Goal: Information Seeking & Learning: Learn about a topic

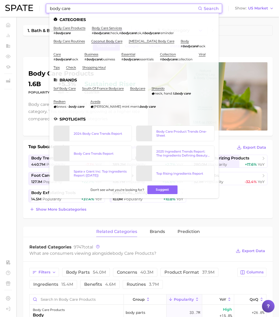
click at [69, 8] on input "body care" at bounding box center [123, 8] width 149 height 9
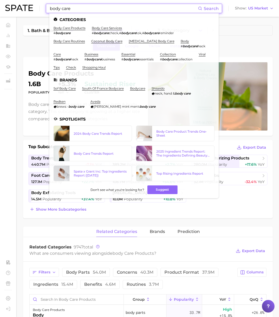
drag, startPoint x: 73, startPoint y: 7, endPoint x: 24, endPoint y: 8, distance: 49.9
click at [24, 8] on div "body care Search Categories body care products # bodycare body care services # …" at bounding box center [139, 8] width 269 height 17
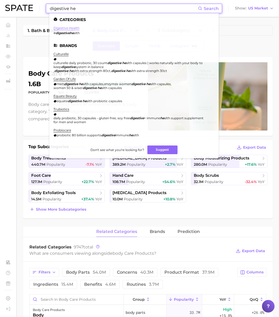
type input "digestive he"
click at [69, 28] on link "digestive health" at bounding box center [67, 28] width 26 height 4
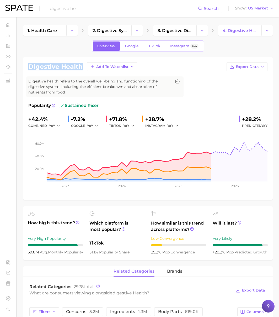
drag, startPoint x: 82, startPoint y: 67, endPoint x: 25, endPoint y: 65, distance: 57.0
click at [25, 65] on div "digestive health Add to Watchlist Export Data Digestive health refers to the ov…" at bounding box center [148, 128] width 250 height 143
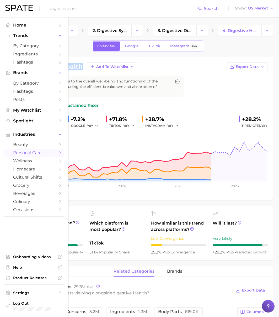
copy h1 "digestive health"
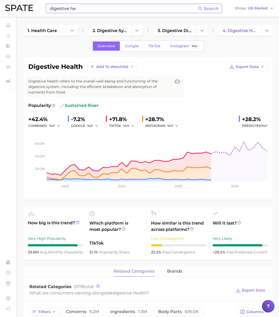
drag, startPoint x: 68, startPoint y: 9, endPoint x: 76, endPoint y: 10, distance: 8.1
click at [71, 9] on input "digestive he" at bounding box center [123, 8] width 149 height 9
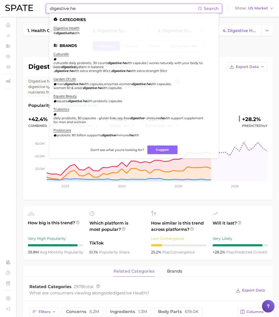
drag, startPoint x: 79, startPoint y: 9, endPoint x: 2, endPoint y: 8, distance: 76.6
click at [2, 8] on header "digestive he Search Categories digestive health # digestivehe alth Brands cultu…" at bounding box center [139, 8] width 279 height 17
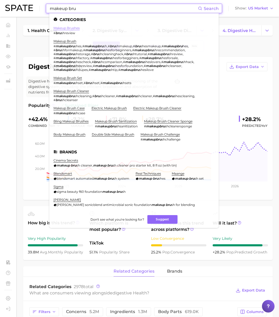
type input "makeup bru"
click at [69, 29] on link "makeup brushes" at bounding box center [67, 28] width 26 height 4
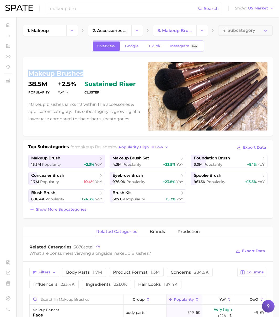
drag, startPoint x: 84, startPoint y: 73, endPoint x: 29, endPoint y: 74, distance: 55.4
click at [29, 74] on h1 "makeup brushes" at bounding box center [84, 73] width 113 height 6
copy h1 "makeup brushes"
drag, startPoint x: 75, startPoint y: 3, endPoint x: 82, endPoint y: 6, distance: 7.4
click at [76, 3] on div "makeup bru Search Show US Market" at bounding box center [139, 8] width 269 height 17
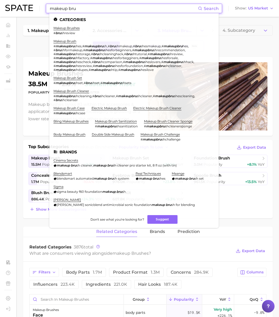
drag, startPoint x: 59, startPoint y: 9, endPoint x: 14, endPoint y: 7, distance: 45.2
click at [14, 7] on div "makeup bru Search Categories makeup brushes # bru shreview makeup brush # makeu…" at bounding box center [139, 8] width 269 height 17
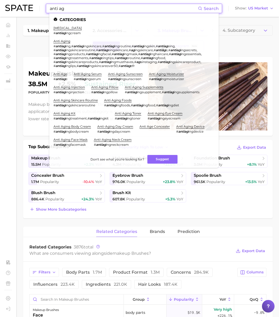
type input "anti ag"
click at [163, 109] on ul "[MEDICAL_DATA] # antiag ingcream anti aging # antiag ing , # antiag ingskincare…" at bounding box center [134, 88] width 161 height 125
click at [166, 113] on link "anti aging eye cream" at bounding box center [165, 113] width 35 height 4
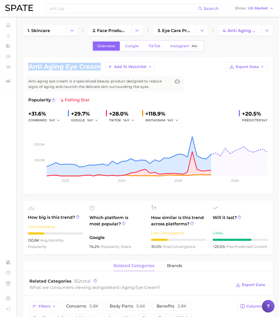
drag, startPoint x: 99, startPoint y: 67, endPoint x: 28, endPoint y: 67, distance: 71.4
click at [28, 67] on div "anti aging eye cream Add to Watchlist Export Data Anti-aging eye cream is a spe…" at bounding box center [148, 125] width 250 height 137
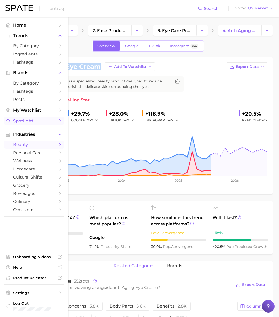
copy h1 "anti aging eye cream"
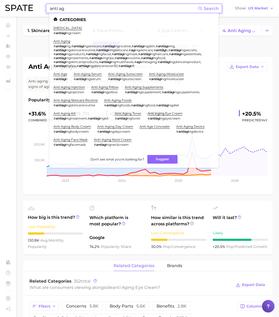
drag, startPoint x: 63, startPoint y: 10, endPoint x: 71, endPoint y: 10, distance: 7.4
click at [63, 10] on input "anti ag" at bounding box center [123, 8] width 149 height 9
drag, startPoint x: 42, startPoint y: 10, endPoint x: 39, endPoint y: 10, distance: 2.6
click at [38, 10] on div "anti ag Search Categories [MEDICAL_DATA] # antiag ingcream anti aging # antiag …" at bounding box center [139, 8] width 269 height 17
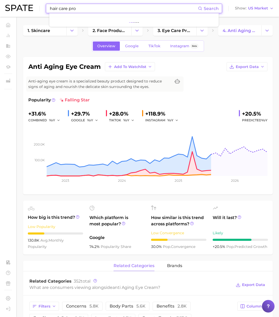
type input "hair care pro"
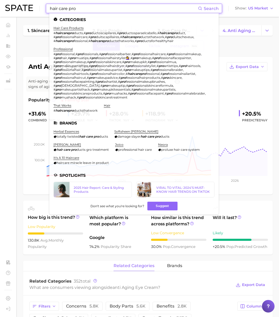
click at [77, 30] on li "hair care products # haircarepro ducts , # pro ductoscapilares , # pro ductospa…" at bounding box center [131, 34] width 155 height 17
click at [77, 28] on link "hair care products" at bounding box center [69, 28] width 30 height 4
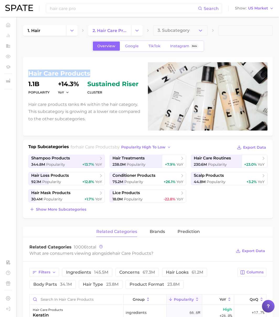
drag, startPoint x: 90, startPoint y: 74, endPoint x: 29, endPoint y: 74, distance: 61.1
click at [29, 74] on h1 "hair care products" at bounding box center [84, 73] width 113 height 6
copy h1 "hair care products"
click at [76, 11] on input "hair care pro" at bounding box center [123, 8] width 149 height 9
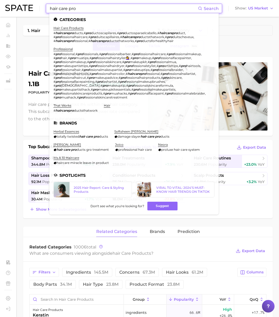
drag, startPoint x: 67, startPoint y: 9, endPoint x: 12, endPoint y: 6, distance: 54.6
click at [12, 6] on div "hair care pro Search Categories hair care products # haircarepro ducts , # pro …" at bounding box center [139, 8] width 269 height 17
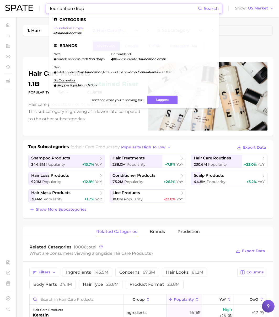
type input "foundation drop"
click at [70, 29] on link "foundation drops" at bounding box center [68, 28] width 29 height 4
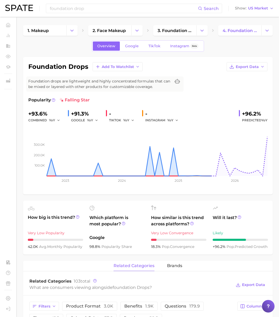
click at [86, 67] on h1 "foundation drops" at bounding box center [58, 66] width 60 height 6
drag, startPoint x: 88, startPoint y: 67, endPoint x: 21, endPoint y: 66, distance: 66.9
copy h1 "foundation drops"
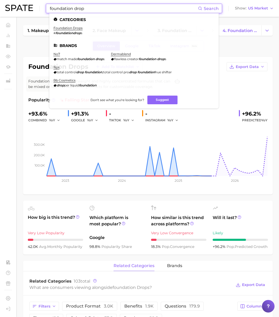
drag, startPoint x: 62, startPoint y: 10, endPoint x: 83, endPoint y: 9, distance: 21.8
click at [62, 10] on input "foundation drop" at bounding box center [123, 8] width 149 height 9
drag, startPoint x: 86, startPoint y: 9, endPoint x: -1, endPoint y: 5, distance: 86.6
click at [0, 5] on html "foundation drop Search Categories foundation drops # foundationdrop s Brands no…" at bounding box center [139, 158] width 279 height 317
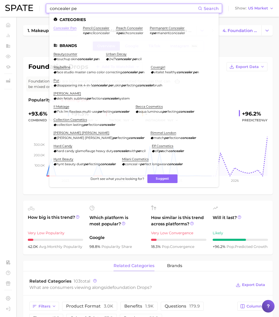
click at [66, 27] on link "concealer pen" at bounding box center [65, 28] width 23 height 4
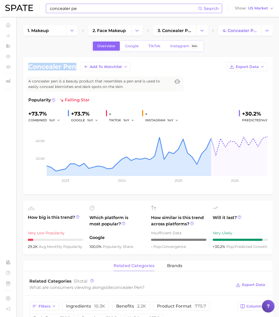
drag, startPoint x: 74, startPoint y: 68, endPoint x: 29, endPoint y: 68, distance: 44.9
click at [29, 68] on h1 "concealer pen" at bounding box center [52, 66] width 48 height 6
copy h1 "concealer pen"
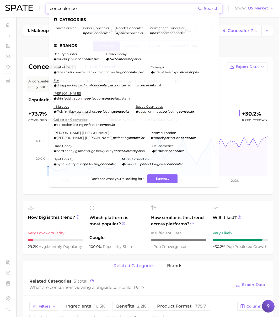
click at [88, 11] on input "concealer pe" at bounding box center [123, 8] width 149 height 9
drag, startPoint x: 82, startPoint y: 9, endPoint x: 17, endPoint y: 8, distance: 65.3
click at [17, 8] on div "concealer pe Search Categories concealer pen pencil concealer # pe ncilconceale…" at bounding box center [139, 8] width 269 height 17
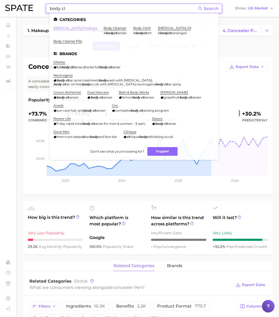
type input "body cl"
click at [80, 28] on link "[MEDICAL_DATA] products" at bounding box center [76, 28] width 44 height 4
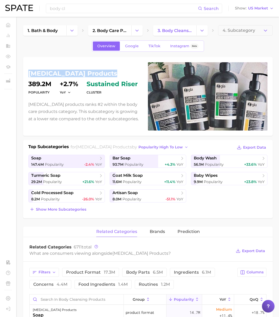
drag, startPoint x: 111, startPoint y: 75, endPoint x: 28, endPoint y: 75, distance: 83.7
click at [28, 75] on div "[MEDICAL_DATA] products Popularity 389.2m YoY +2.7% cluster sustained riser [ME…" at bounding box center [148, 96] width 250 height 79
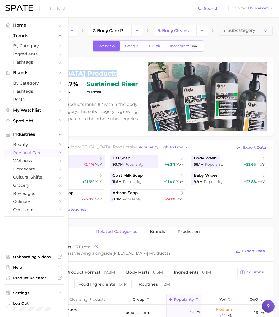
copy h1 "[MEDICAL_DATA] products"
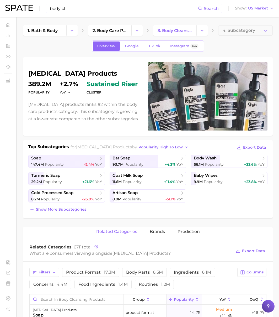
click at [76, 10] on input "body cl" at bounding box center [123, 8] width 149 height 9
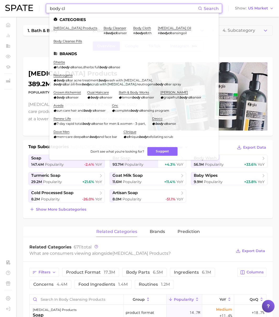
drag, startPoint x: 75, startPoint y: 10, endPoint x: 30, endPoint y: 9, distance: 44.4
click at [30, 9] on div "body cl Search Categories [MEDICAL_DATA] products body cleanser # bodycl eanser…" at bounding box center [139, 8] width 269 height 17
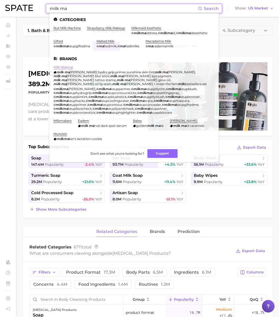
type input "milk ma"
click at [69, 69] on link "milk makeup" at bounding box center [64, 67] width 20 height 4
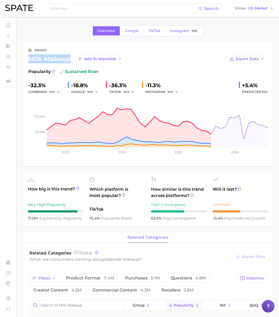
drag, startPoint x: 70, startPoint y: 60, endPoint x: 26, endPoint y: 58, distance: 44.1
click at [26, 58] on div "brand milk makeup Add to Watchlist Export Data Popularity sustained riser -32.3…" at bounding box center [148, 104] width 250 height 124
copy div "milk makeup"
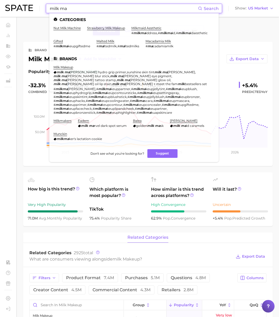
drag, startPoint x: 71, startPoint y: 12, endPoint x: 27, endPoint y: 7, distance: 44.4
click at [27, 7] on div "milk ma Search Categories nut milk machine strawberry milk makeup milkmaid aest…" at bounding box center [139, 8] width 269 height 17
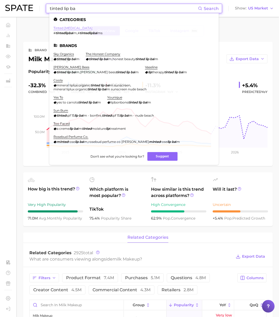
type input "tinted lip ba"
click at [69, 28] on link "tinted [MEDICAL_DATA]" at bounding box center [73, 28] width 39 height 4
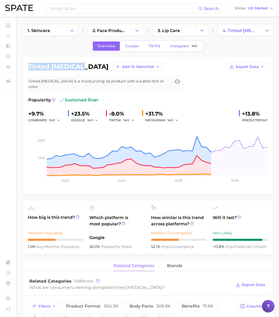
drag, startPoint x: 81, startPoint y: 66, endPoint x: 28, endPoint y: 65, distance: 52.5
click at [28, 65] on div "tinted [MEDICAL_DATA] Add to Watchlist Export Data" at bounding box center [147, 66] width 239 height 9
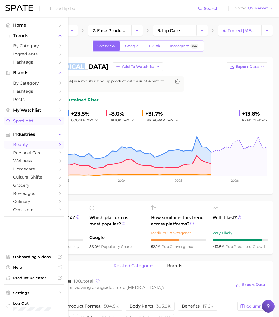
copy h1 "tinted [MEDICAL_DATA]"
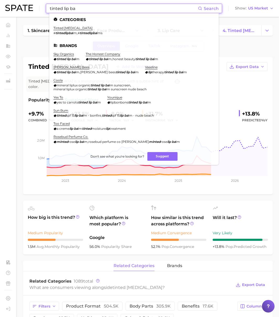
drag, startPoint x: 78, startPoint y: 8, endPoint x: 37, endPoint y: 7, distance: 41.0
click at [37, 7] on div "tinted lip ba Search Categories tinted [MEDICAL_DATA] # tintedlipba lm , # tint…" at bounding box center [139, 8] width 269 height 17
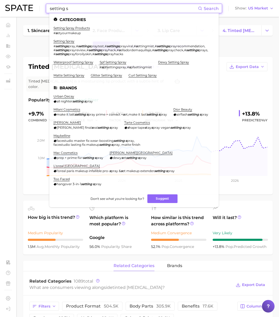
scroll to position [0, 0]
click at [72, 40] on link "setting spray" at bounding box center [64, 41] width 21 height 4
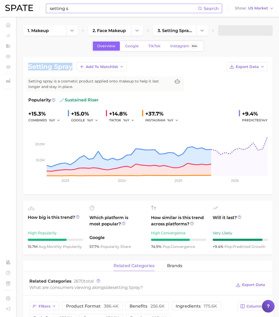
drag, startPoint x: 70, startPoint y: 67, endPoint x: 23, endPoint y: 67, distance: 46.7
click at [23, 67] on div "setting spray Add to Watchlist Export Data Setting spray is a cosmetic product …" at bounding box center [148, 125] width 250 height 137
copy h1 "setting spray"
drag, startPoint x: 61, startPoint y: 10, endPoint x: 68, endPoint y: 10, distance: 6.3
click at [63, 10] on input "setting s" at bounding box center [123, 8] width 149 height 9
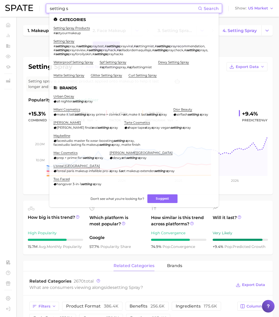
drag, startPoint x: 79, startPoint y: 9, endPoint x: 24, endPoint y: 10, distance: 55.1
click at [24, 10] on div "setting s Search Categories setting spray products # s etyourmakeup setting spr…" at bounding box center [139, 8] width 269 height 17
paste input "loccitane"
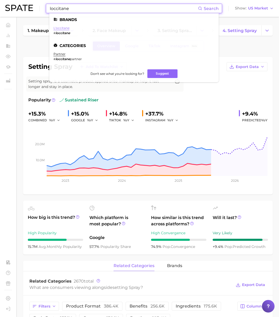
type input "loccitane"
click at [65, 28] on link "l'occitane" at bounding box center [62, 28] width 16 height 4
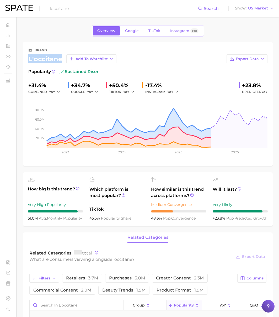
drag, startPoint x: 60, startPoint y: 59, endPoint x: 54, endPoint y: 41, distance: 18.7
click at [29, 60] on div "l'occitane Add to Watchlist" at bounding box center [72, 58] width 88 height 9
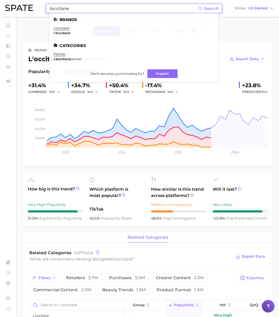
drag, startPoint x: 71, startPoint y: 7, endPoint x: 31, endPoint y: 10, distance: 40.2
click at [31, 10] on div "loccitane Search Brands l'occitane # loccitane Categories partner # loccitane p…" at bounding box center [139, 8] width 269 height 17
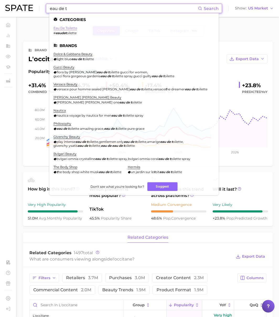
type input "eau de t"
click at [66, 29] on link "eau de toilette" at bounding box center [66, 28] width 24 height 4
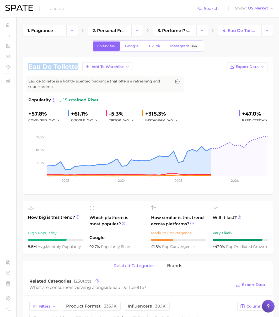
drag, startPoint x: 78, startPoint y: 67, endPoint x: 23, endPoint y: 67, distance: 54.3
click at [23, 66] on div "eau de toilette Add to Watchlist Export Data Eau de toilette is a lightly scent…" at bounding box center [148, 125] width 250 height 137
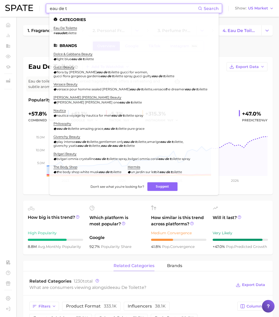
paste input "[PERSON_NAME]"
drag, startPoint x: 66, startPoint y: 9, endPoint x: 28, endPoint y: 6, distance: 37.9
click at [28, 6] on div "eau de t Search Categories eau de toilette # eaudet oilette Brands dolce & gabb…" at bounding box center [139, 8] width 269 height 17
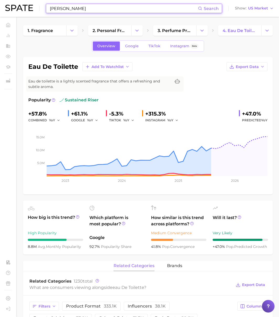
click at [52, 9] on input "[PERSON_NAME]" at bounding box center [123, 8] width 149 height 9
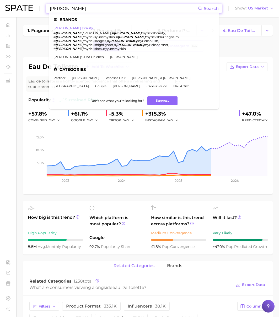
type input "[PERSON_NAME]"
click at [80, 29] on link "[PERSON_NAME] beauty" at bounding box center [74, 28] width 40 height 4
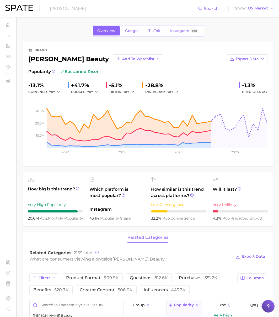
drag, startPoint x: 108, startPoint y: 60, endPoint x: 31, endPoint y: 56, distance: 77.5
click at [31, 56] on div "[PERSON_NAME] beauty Add to Watchlist" at bounding box center [95, 58] width 135 height 9
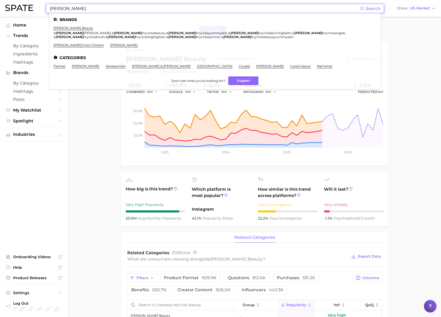
drag, startPoint x: 105, startPoint y: 6, endPoint x: 41, endPoint y: 9, distance: 64.6
click at [41, 9] on div "[PERSON_NAME] Search Brands [PERSON_NAME] beauty # [PERSON_NAME] , # [PERSON_NA…" at bounding box center [220, 8] width 431 height 17
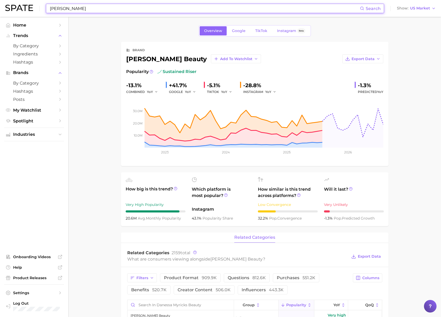
paste input "[PERSON_NAME]"
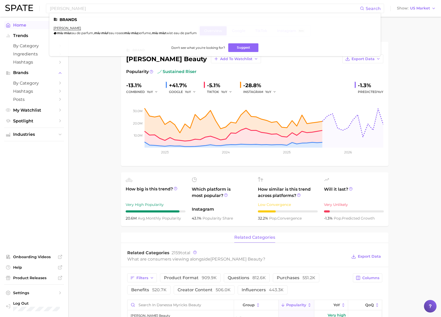
click at [60, 28] on link "[PERSON_NAME]" at bounding box center [68, 28] width 28 height 4
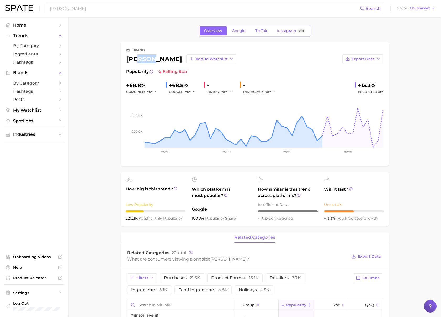
drag, startPoint x: 150, startPoint y: 59, endPoint x: 138, endPoint y: 59, distance: 12.4
click at [137, 59] on div "[PERSON_NAME] Add to Watchlist" at bounding box center [181, 58] width 110 height 9
drag, startPoint x: 142, startPoint y: 60, endPoint x: 150, endPoint y: 60, distance: 7.6
click at [142, 60] on div "[PERSON_NAME] Add to Watchlist" at bounding box center [181, 58] width 110 height 9
drag, startPoint x: 150, startPoint y: 59, endPoint x: 120, endPoint y: 58, distance: 29.9
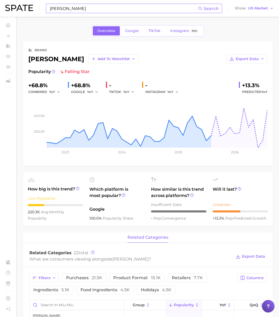
click at [57, 9] on input "[PERSON_NAME]" at bounding box center [123, 8] width 149 height 9
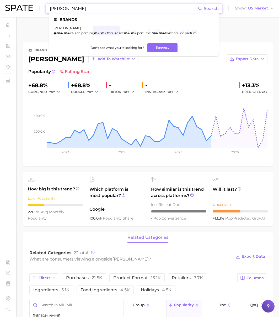
drag, startPoint x: 71, startPoint y: 9, endPoint x: 13, endPoint y: 6, distance: 58.0
click at [13, 6] on div "[PERSON_NAME] Search Brands [PERSON_NAME] [PERSON_NAME] eau de parfum , [PERSON…" at bounding box center [139, 8] width 269 height 17
paste input "eau de parfum"
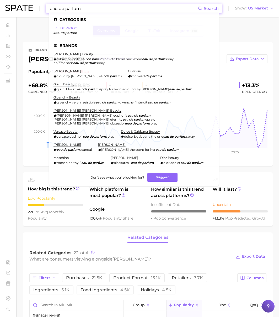
type input "eau de parfum"
click at [61, 26] on link "eau de parfum" at bounding box center [66, 28] width 24 height 4
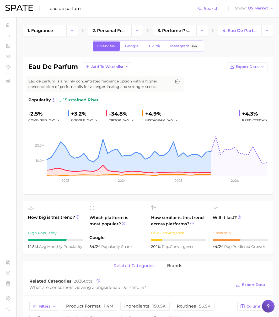
drag, startPoint x: 78, startPoint y: 8, endPoint x: 84, endPoint y: 9, distance: 6.1
click at [78, 8] on input "eau de parfum" at bounding box center [123, 8] width 149 height 9
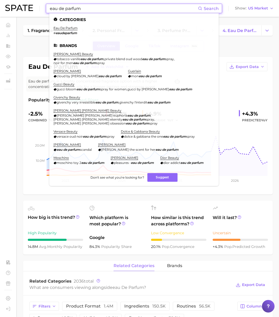
paste input "[PERSON_NAME] beauty"
drag, startPoint x: 84, startPoint y: 9, endPoint x: 16, endPoint y: 7, distance: 68.0
click at [16, 7] on div "hung vanngo beauty Search Categories eau de parfum # eaudeparfum Brands [PERSON…" at bounding box center [139, 8] width 269 height 17
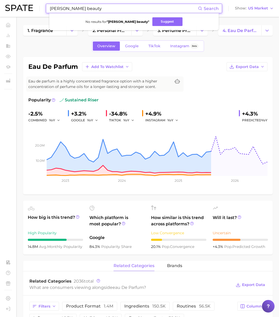
drag, startPoint x: 89, startPoint y: 7, endPoint x: 97, endPoint y: 9, distance: 8.5
click at [90, 7] on input "[PERSON_NAME] beauty" at bounding box center [123, 8] width 149 height 9
drag, startPoint x: 88, startPoint y: 8, endPoint x: 19, endPoint y: 6, distance: 69.0
click at [18, 6] on div "[PERSON_NAME] beauty Search No results for " hung vanngo beauty " Suggest Show …" at bounding box center [139, 8] width 269 height 17
paste input "louisvuitton"
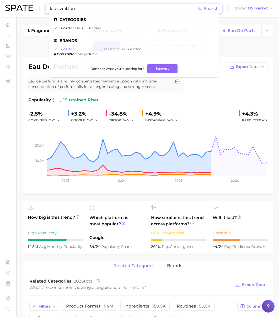
type input "louisvuitton"
click at [69, 51] on link "louis vuitton" at bounding box center [64, 49] width 21 height 4
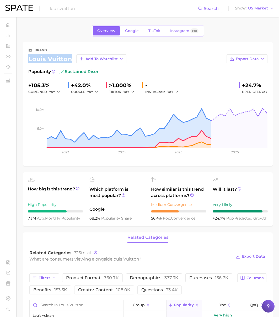
drag, startPoint x: 71, startPoint y: 59, endPoint x: 29, endPoint y: 60, distance: 41.5
click at [29, 60] on div "louis vuitton Add to Watchlist" at bounding box center [77, 58] width 98 height 9
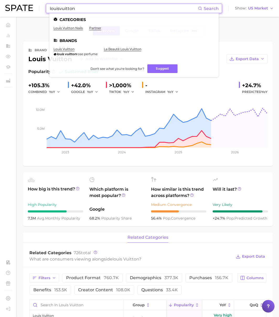
drag, startPoint x: 76, startPoint y: 8, endPoint x: 18, endPoint y: 6, distance: 58.3
click at [18, 6] on div "louisvuitton Search Categories louis vuitton nails partner Brands louis vuitton…" at bounding box center [139, 8] width 269 height 17
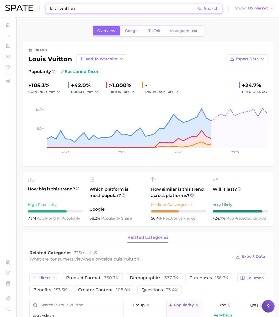
paste input "[PERSON_NAME]"
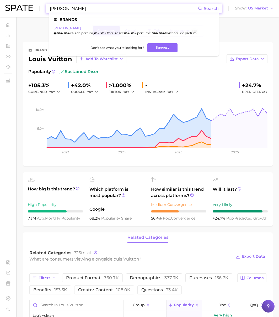
type input "[PERSON_NAME]"
click at [62, 28] on link "[PERSON_NAME]" at bounding box center [68, 28] width 28 height 4
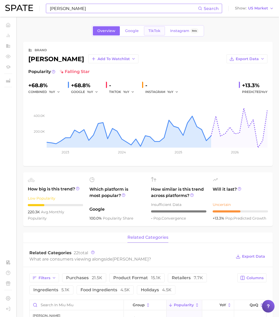
click at [154, 30] on span "TikTok" at bounding box center [154, 31] width 12 height 4
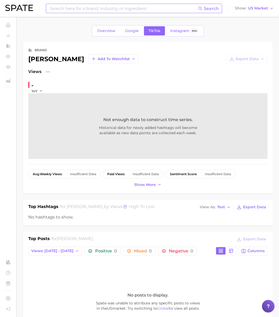
click at [65, 6] on input at bounding box center [123, 8] width 149 height 9
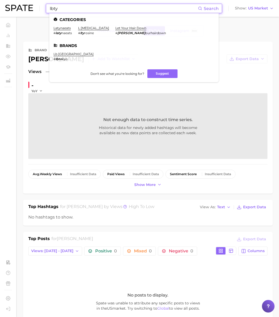
click at [81, 10] on input "lbty" at bounding box center [123, 8] width 149 height 9
drag, startPoint x: 82, startPoint y: 10, endPoint x: 33, endPoint y: 8, distance: 48.8
click at [33, 8] on div "lbty Search Categories latynaeats # laty naeats l [MEDICAL_DATA] # lty rosine l…" at bounding box center [139, 8] width 269 height 17
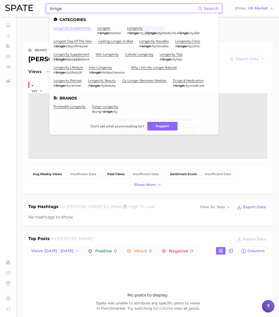
type input "longe"
click at [65, 28] on link "longevity supplements" at bounding box center [73, 28] width 38 height 4
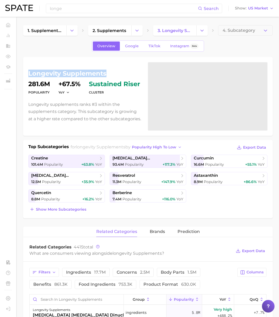
drag, startPoint x: 107, startPoint y: 72, endPoint x: 28, endPoint y: 73, distance: 78.7
click at [28, 73] on h1 "longevity supplements" at bounding box center [84, 73] width 113 height 6
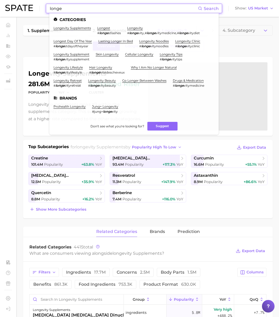
drag, startPoint x: 79, startPoint y: 6, endPoint x: 7, endPoint y: 4, distance: 71.7
click at [7, 4] on div "longe Search Categories longevity supplements longest # longe stlashes longevit…" at bounding box center [139, 8] width 269 height 17
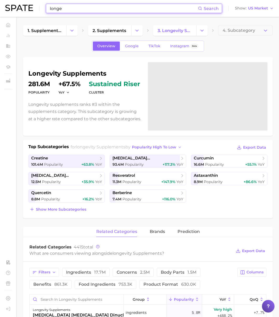
paste input "[MEDICAL_DATA]"
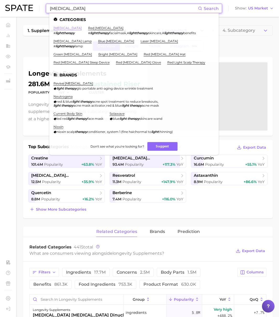
type input "[MEDICAL_DATA]"
click at [64, 29] on link "[MEDICAL_DATA]" at bounding box center [68, 28] width 28 height 4
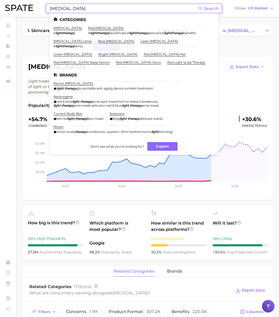
click at [90, 8] on input "[MEDICAL_DATA]" at bounding box center [123, 8] width 149 height 9
click at [80, 9] on input "[MEDICAL_DATA]" at bounding box center [123, 8] width 149 height 9
drag, startPoint x: 54, startPoint y: 8, endPoint x: 28, endPoint y: 7, distance: 26.0
click at [28, 7] on div "[MEDICAL_DATA] Search Categories [MEDICAL_DATA] # lighttherapy red [MEDICAL_DAT…" at bounding box center [139, 8] width 269 height 17
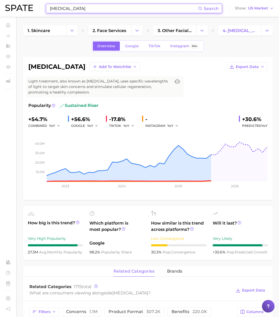
drag, startPoint x: 49, startPoint y: 8, endPoint x: 63, endPoint y: 8, distance: 14.2
click at [49, 8] on div "[MEDICAL_DATA] Search" at bounding box center [134, 8] width 176 height 9
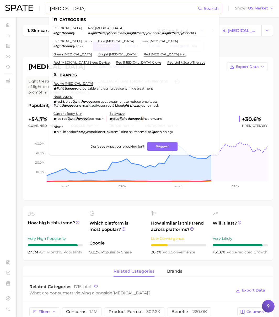
click at [64, 8] on input "[MEDICAL_DATA]" at bounding box center [123, 8] width 149 height 9
drag, startPoint x: 62, startPoint y: 9, endPoint x: -18, endPoint y: 9, distance: 79.8
click at [0, 9] on html "[MEDICAL_DATA] Search Categories [MEDICAL_DATA] # lighttherapy red [MEDICAL_DAT…" at bounding box center [139, 158] width 279 height 317
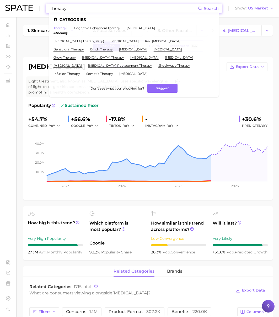
type input "Therapy"
click at [63, 29] on link "therapy" at bounding box center [60, 28] width 13 height 4
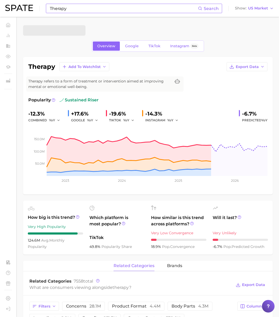
click at [68, 10] on input "Therapy" at bounding box center [123, 8] width 149 height 9
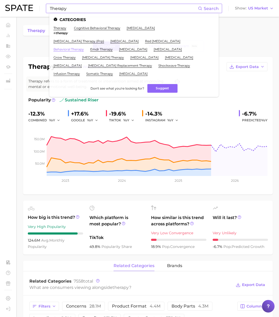
click at [70, 48] on link "behavioral therapy" at bounding box center [69, 49] width 30 height 4
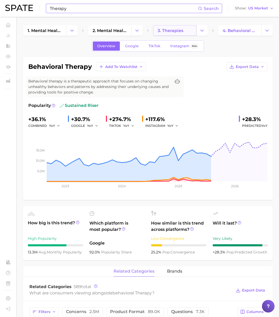
click at [166, 33] on span "3. therapies" at bounding box center [171, 30] width 26 height 5
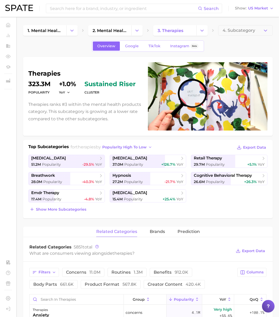
click at [53, 73] on h1 "therapies" at bounding box center [84, 73] width 113 height 6
